Goal: Entertainment & Leisure: Browse casually

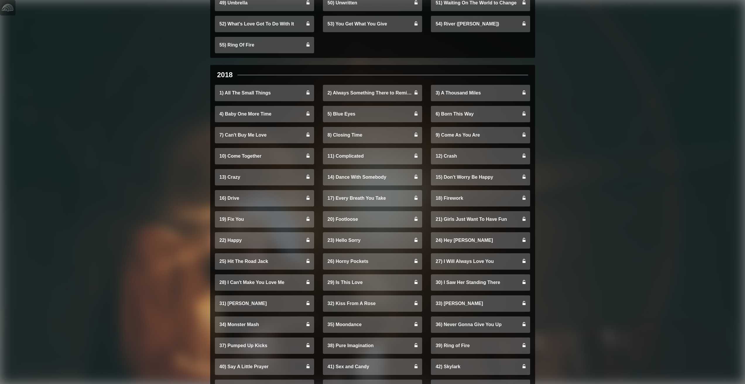
scroll to position [2536, 0]
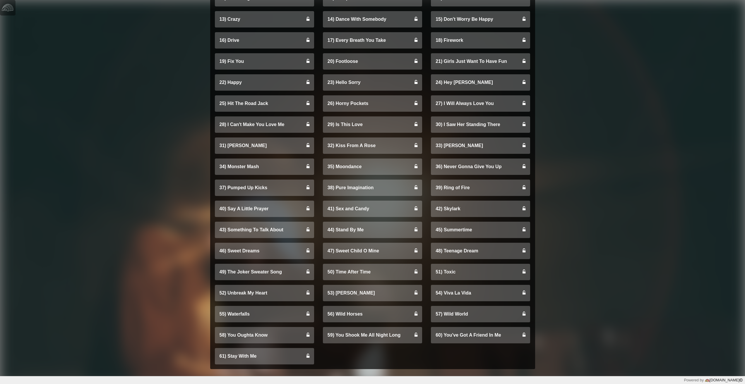
drag, startPoint x: 64, startPoint y: 114, endPoint x: 120, endPoint y: 231, distance: 129.5
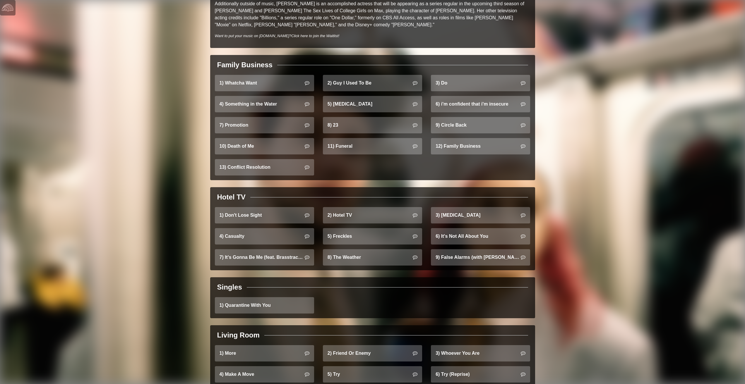
scroll to position [351, 0]
